Goal: Check status

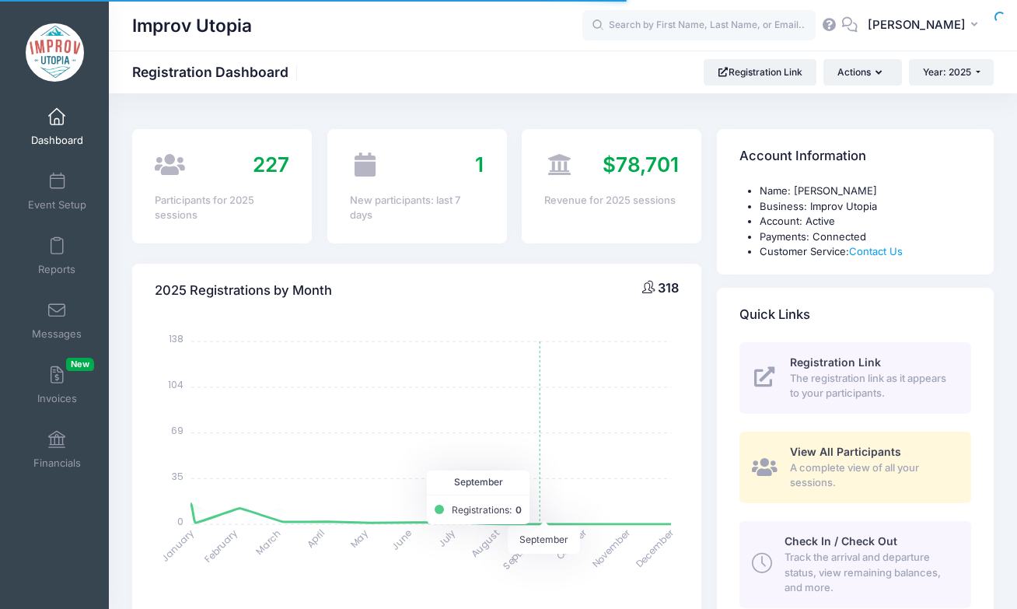
select select
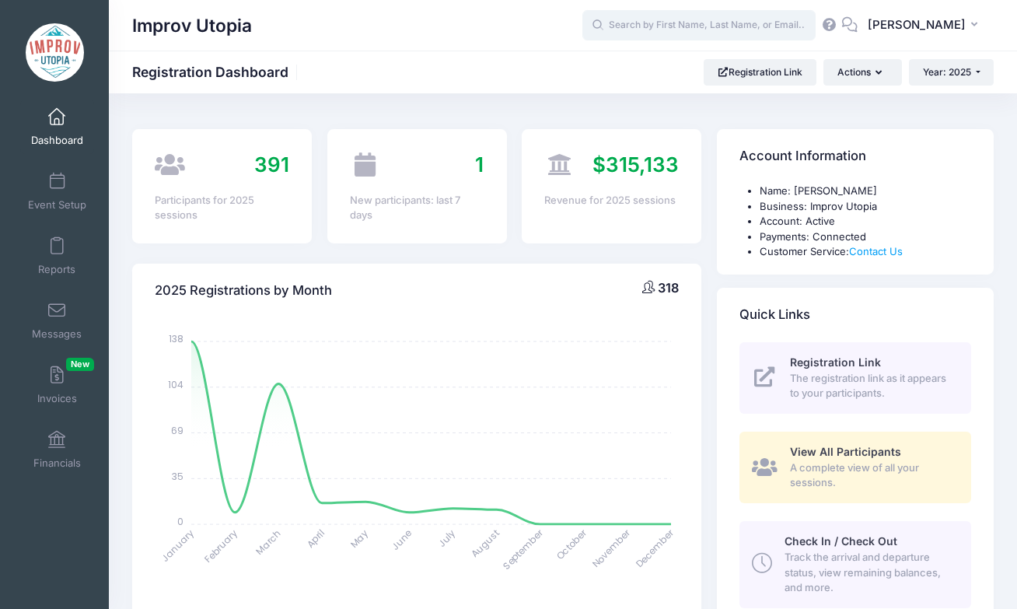
click at [685, 27] on input "text" at bounding box center [698, 25] width 233 height 31
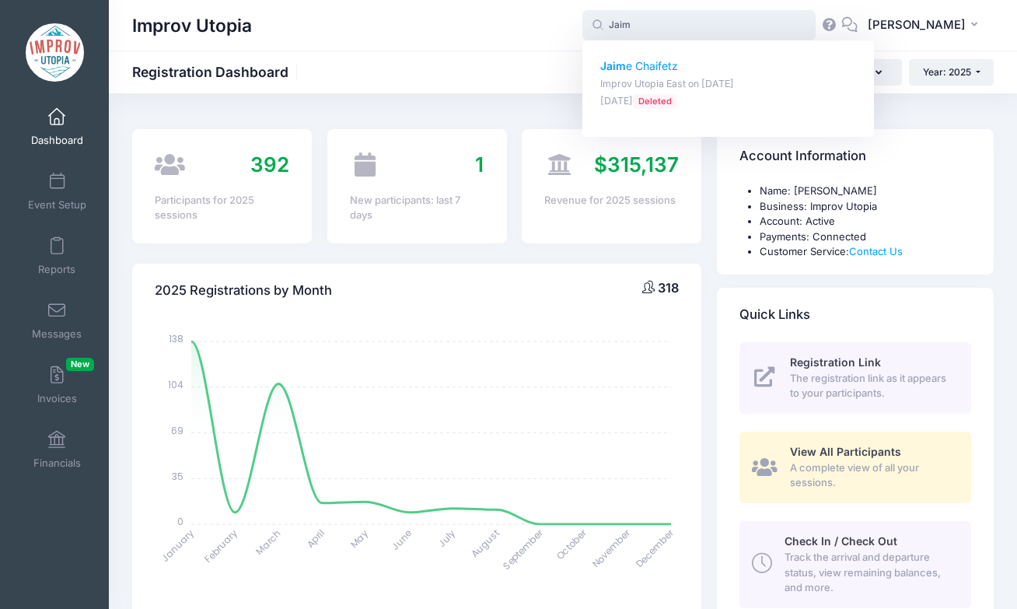
click at [687, 69] on p "Jaim e Chaifetz" at bounding box center [728, 66] width 256 height 16
type input "Jaime Chaifetz (Improv Utopia East, Aug-29, 2025)"
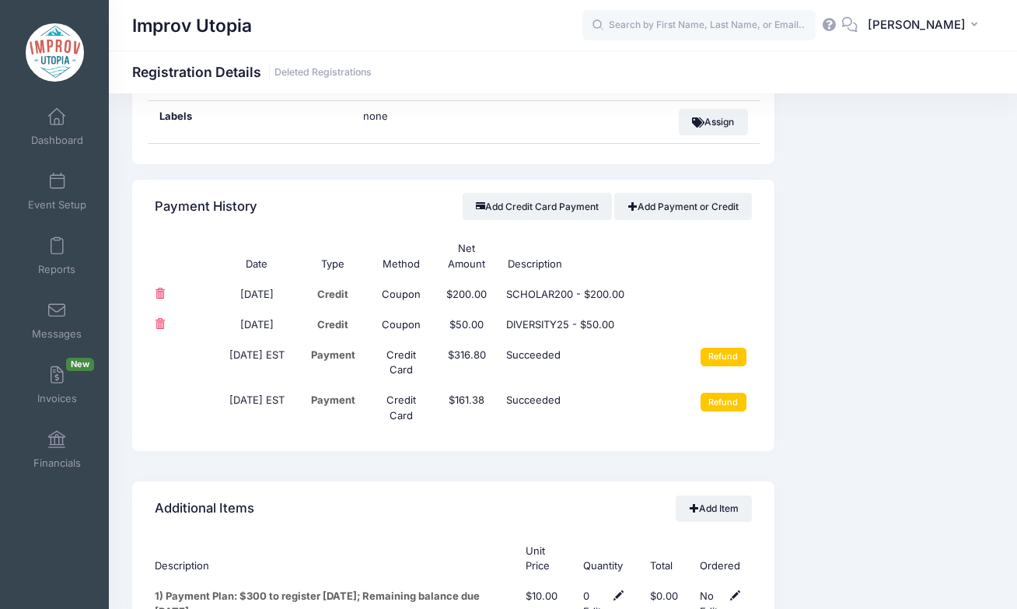
scroll to position [2143, 0]
